Goal: Ask a question: Seek information or help from site administrators or community

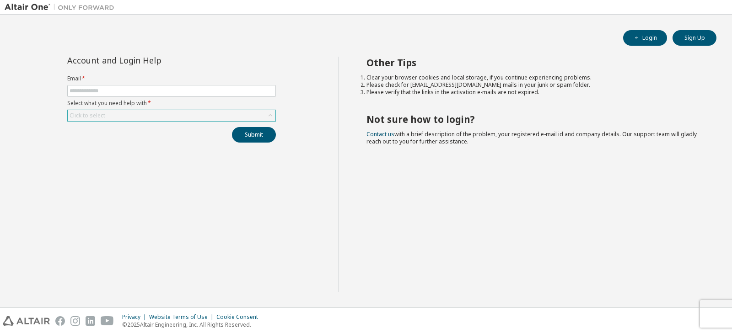
click at [215, 117] on div "Click to select" at bounding box center [172, 115] width 208 height 11
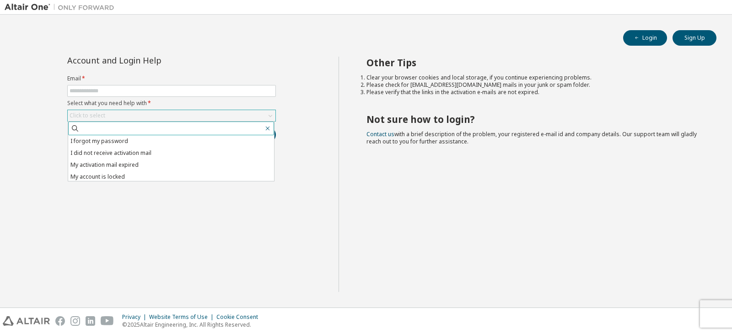
click at [269, 124] on button "button" at bounding box center [267, 128] width 8 height 8
click at [267, 128] on icon "button" at bounding box center [268, 129] width 4 height 4
click at [325, 308] on div "Privacy Website Terms of Use Cookie Consent © 2025 Altair Engineering, Inc. All…" at bounding box center [366, 321] width 732 height 26
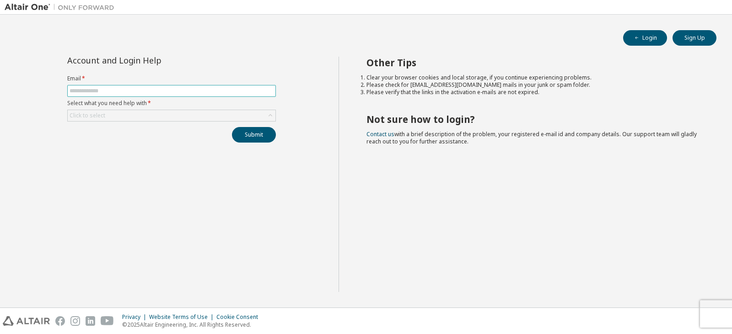
click at [149, 85] on span at bounding box center [171, 91] width 209 height 12
click at [149, 86] on span at bounding box center [171, 91] width 209 height 12
click at [150, 90] on input "text" at bounding box center [172, 90] width 204 height 7
type input "**********"
click at [166, 114] on div "Click to select" at bounding box center [172, 115] width 208 height 11
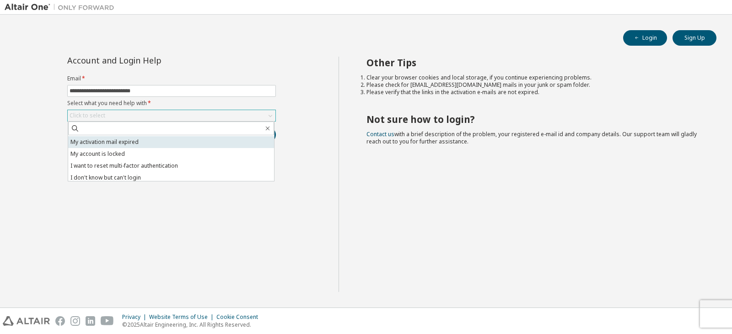
scroll to position [26, 0]
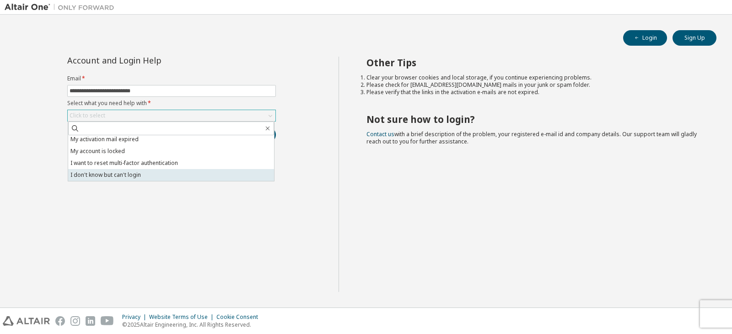
click at [156, 172] on li "I don't know but can't login" at bounding box center [171, 175] width 206 height 12
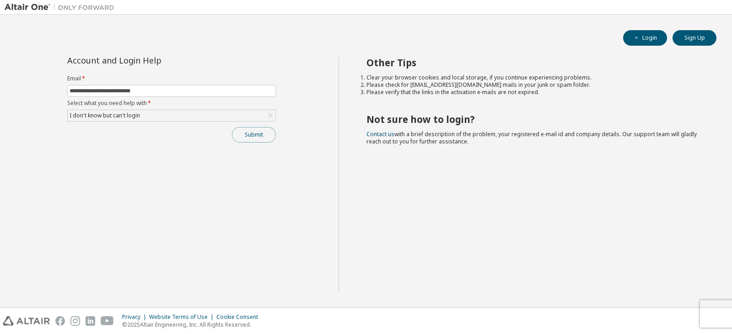
click at [251, 134] on button "Submit" at bounding box center [254, 135] width 44 height 16
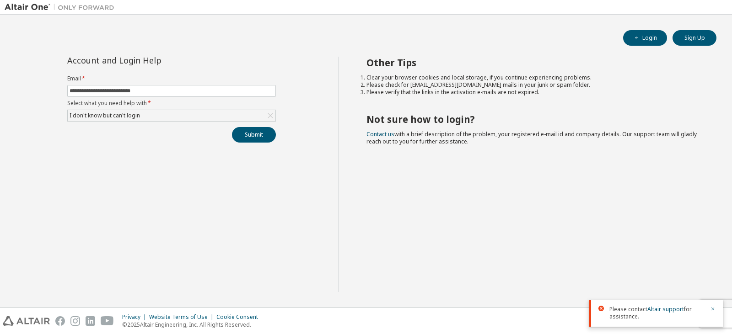
click at [713, 309] on icon "button" at bounding box center [712, 309] width 3 height 3
click at [557, 224] on div "Other Tips Clear your browser cookies and local storage, if you continue experi…" at bounding box center [532, 175] width 389 height 236
